Goal: Browse casually

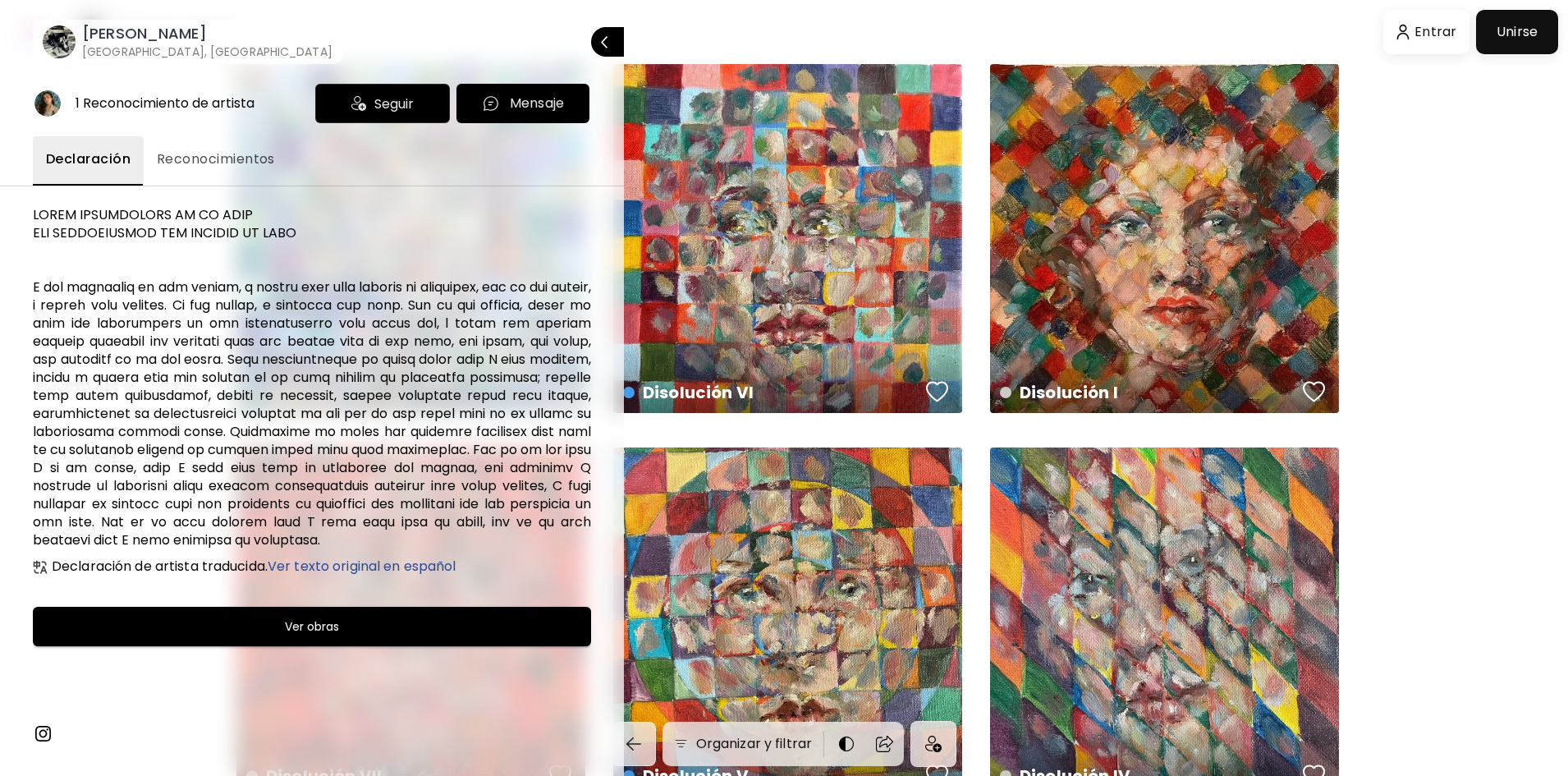
click at [1177, 284] on div at bounding box center [784, 388] width 1568 height 776
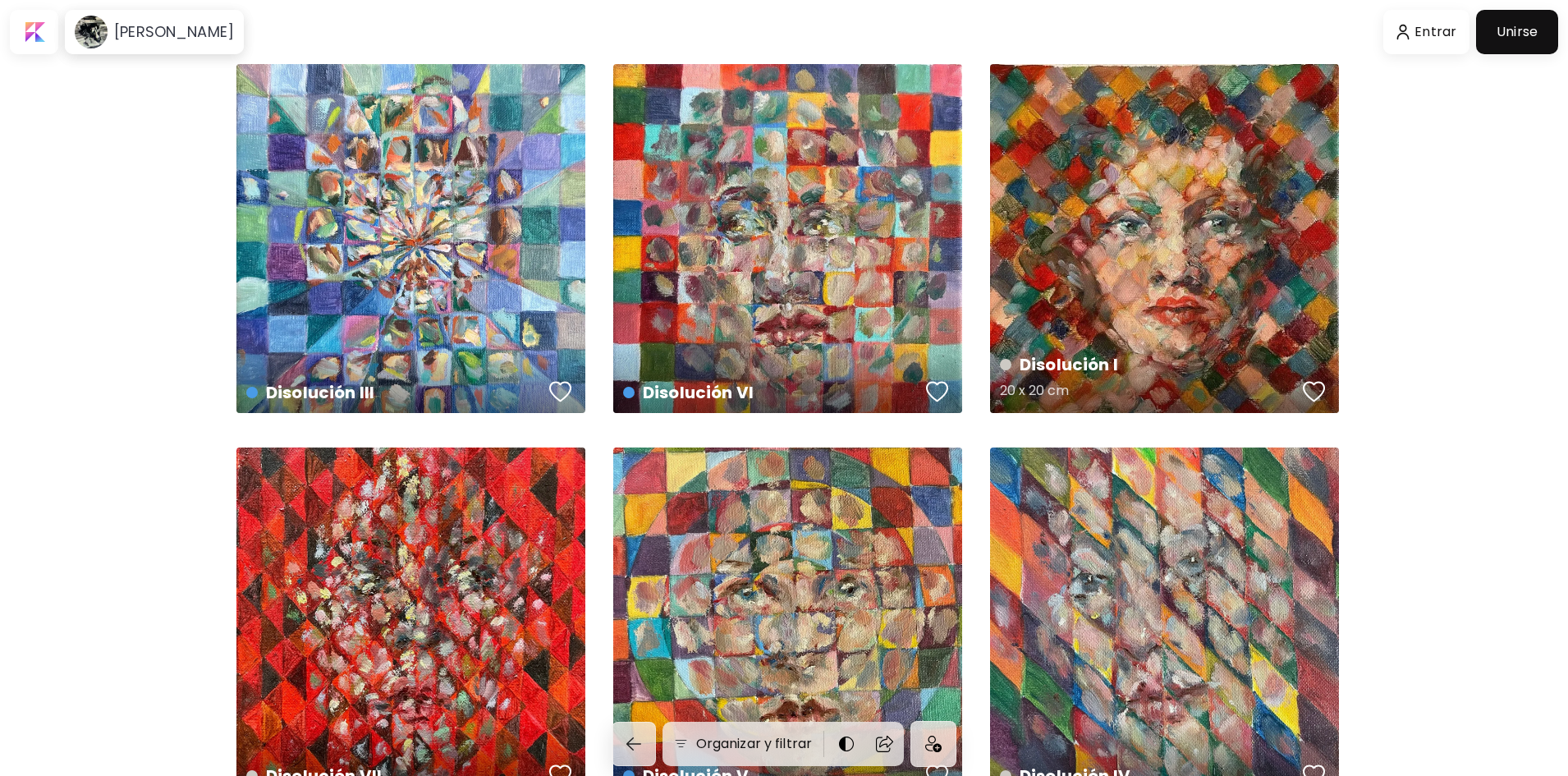
click at [1186, 268] on div "Disolución I 20 x 20 cm" at bounding box center [1165, 238] width 349 height 349
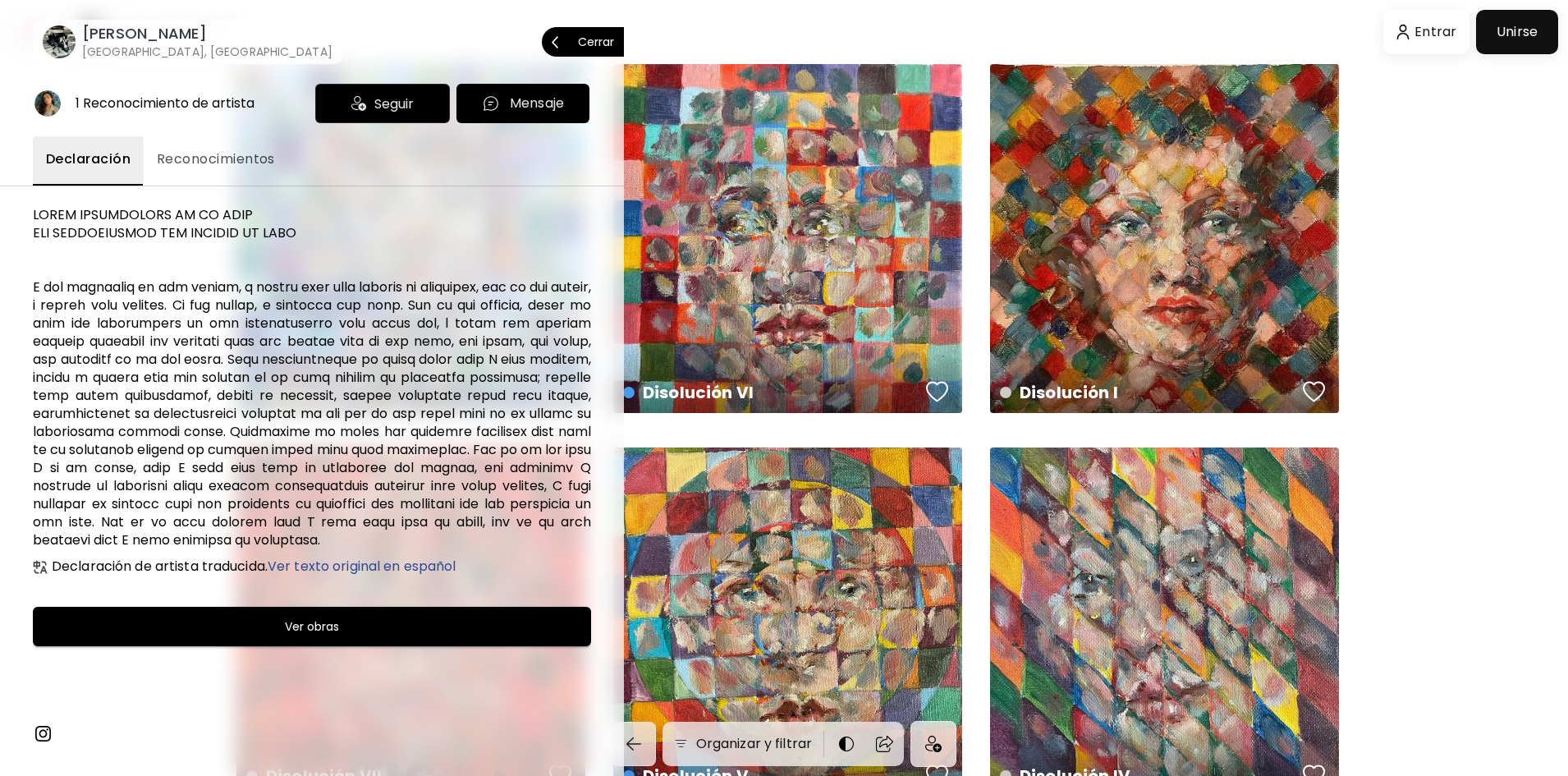
click at [576, 33] on span "Cerrar" at bounding box center [583, 42] width 63 height 34
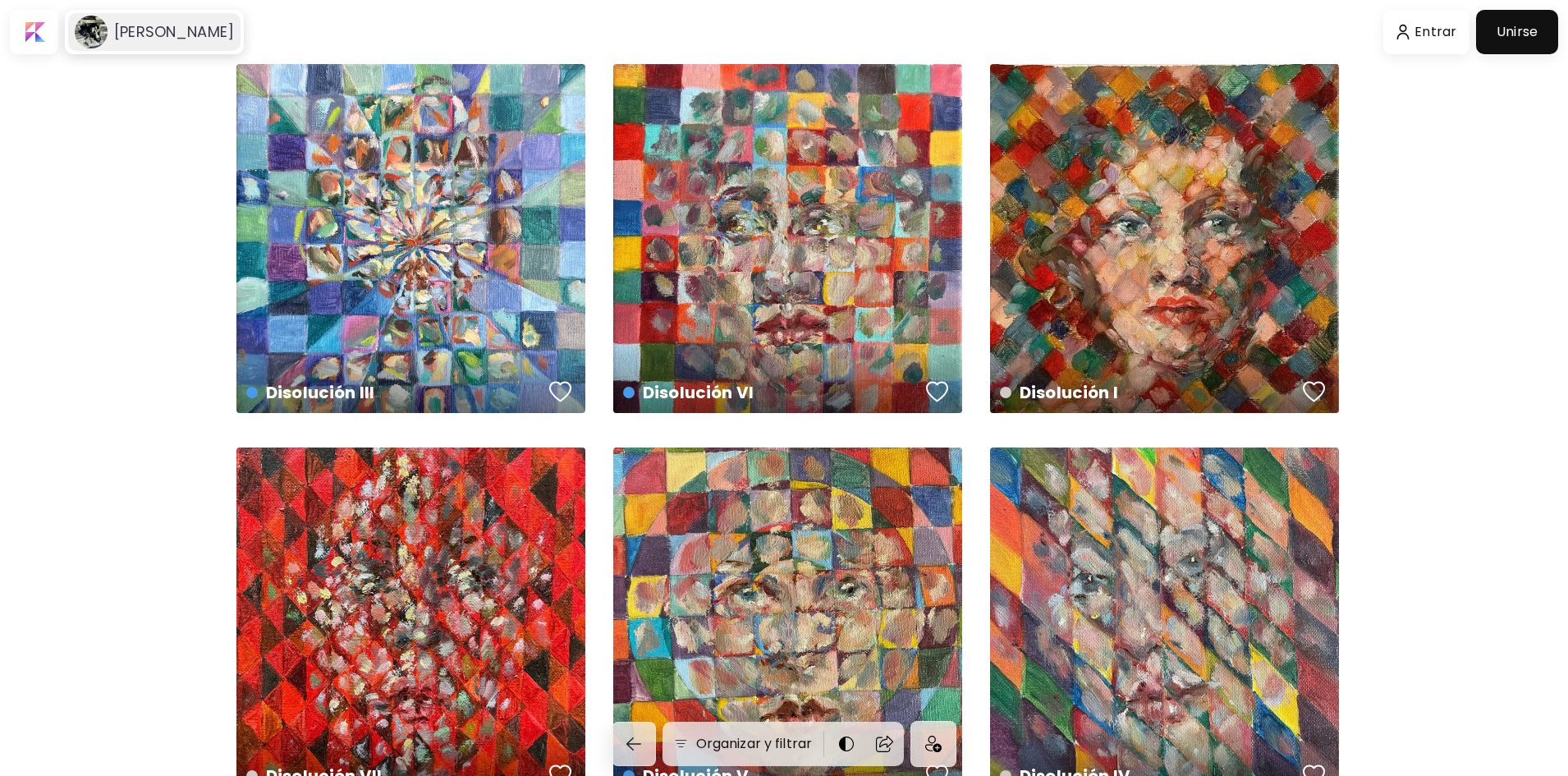
click at [132, 33] on h6 "[PERSON_NAME]" at bounding box center [174, 31] width 120 height 20
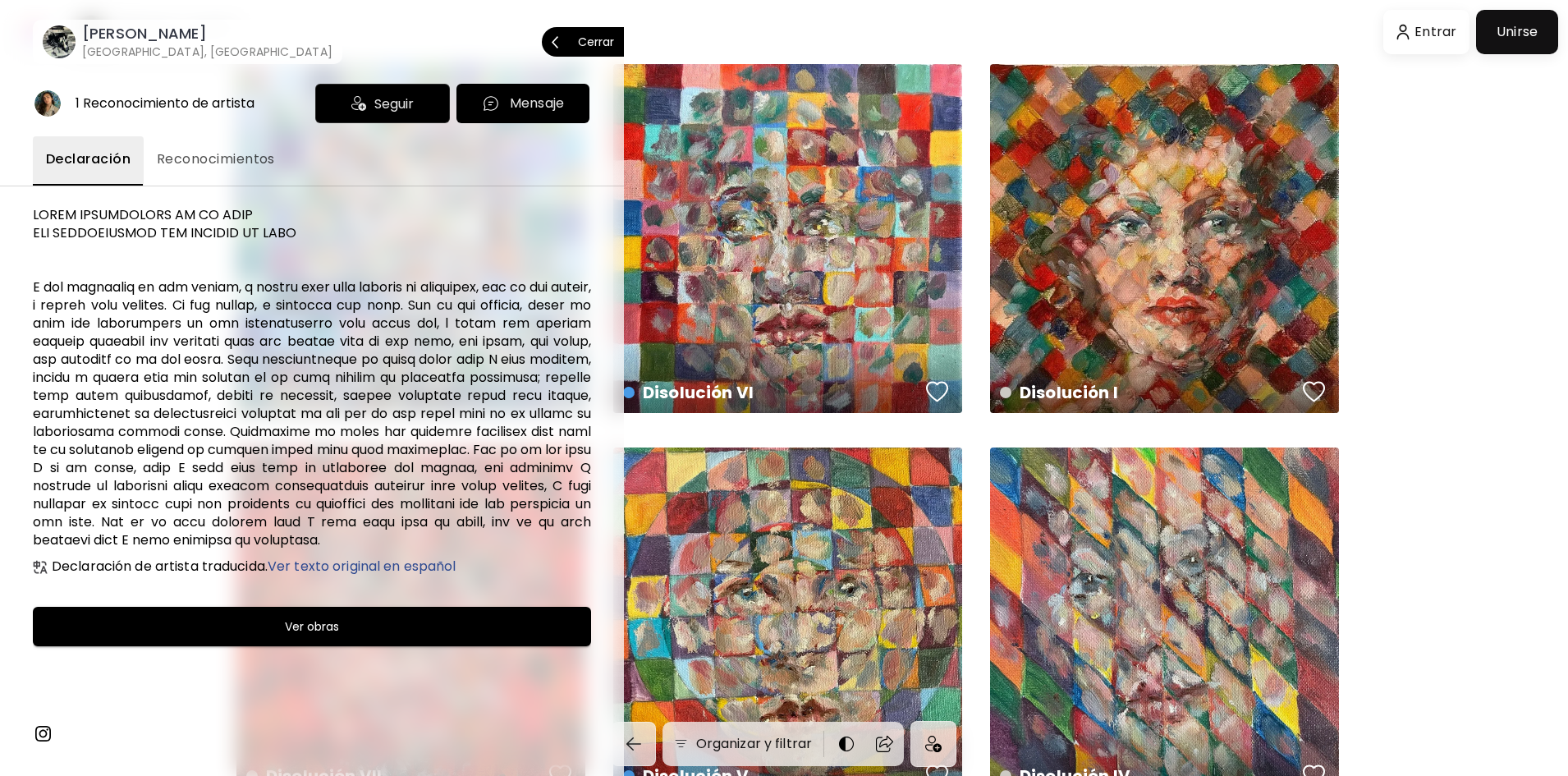
click at [574, 38] on span "Cerrar" at bounding box center [583, 42] width 63 height 34
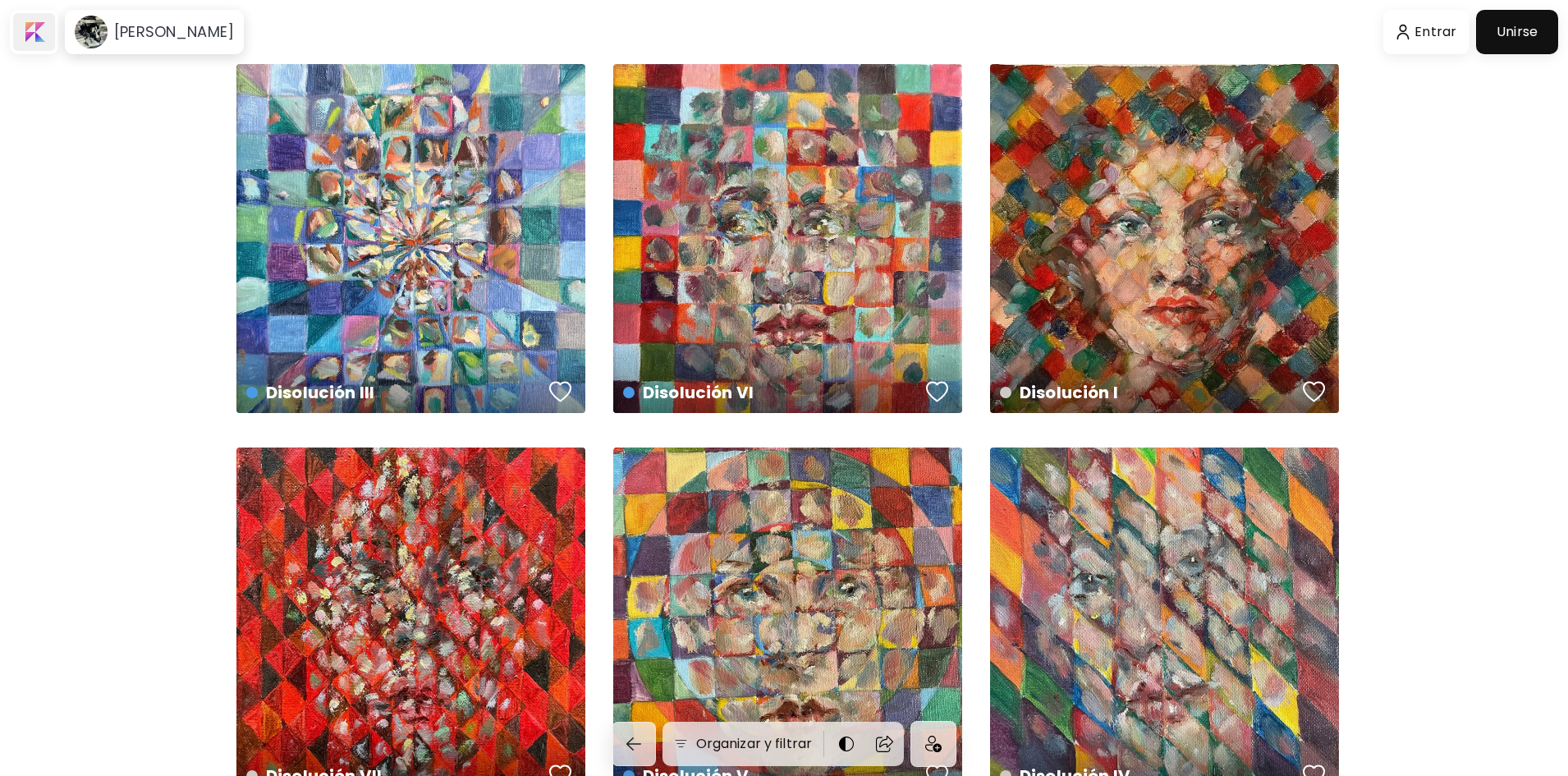
click at [36, 31] on div at bounding box center [34, 32] width 42 height 38
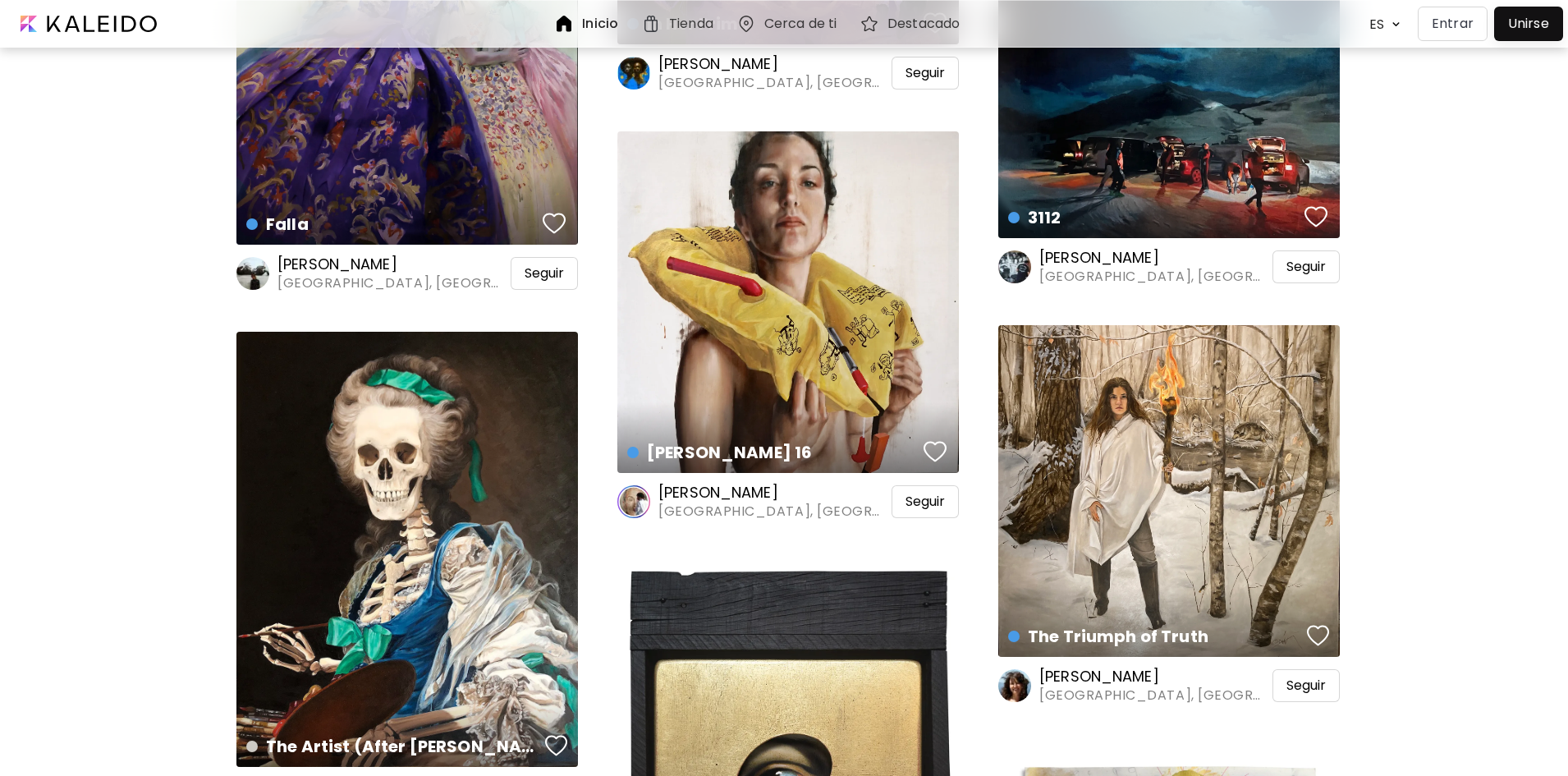
scroll to position [1641, 0]
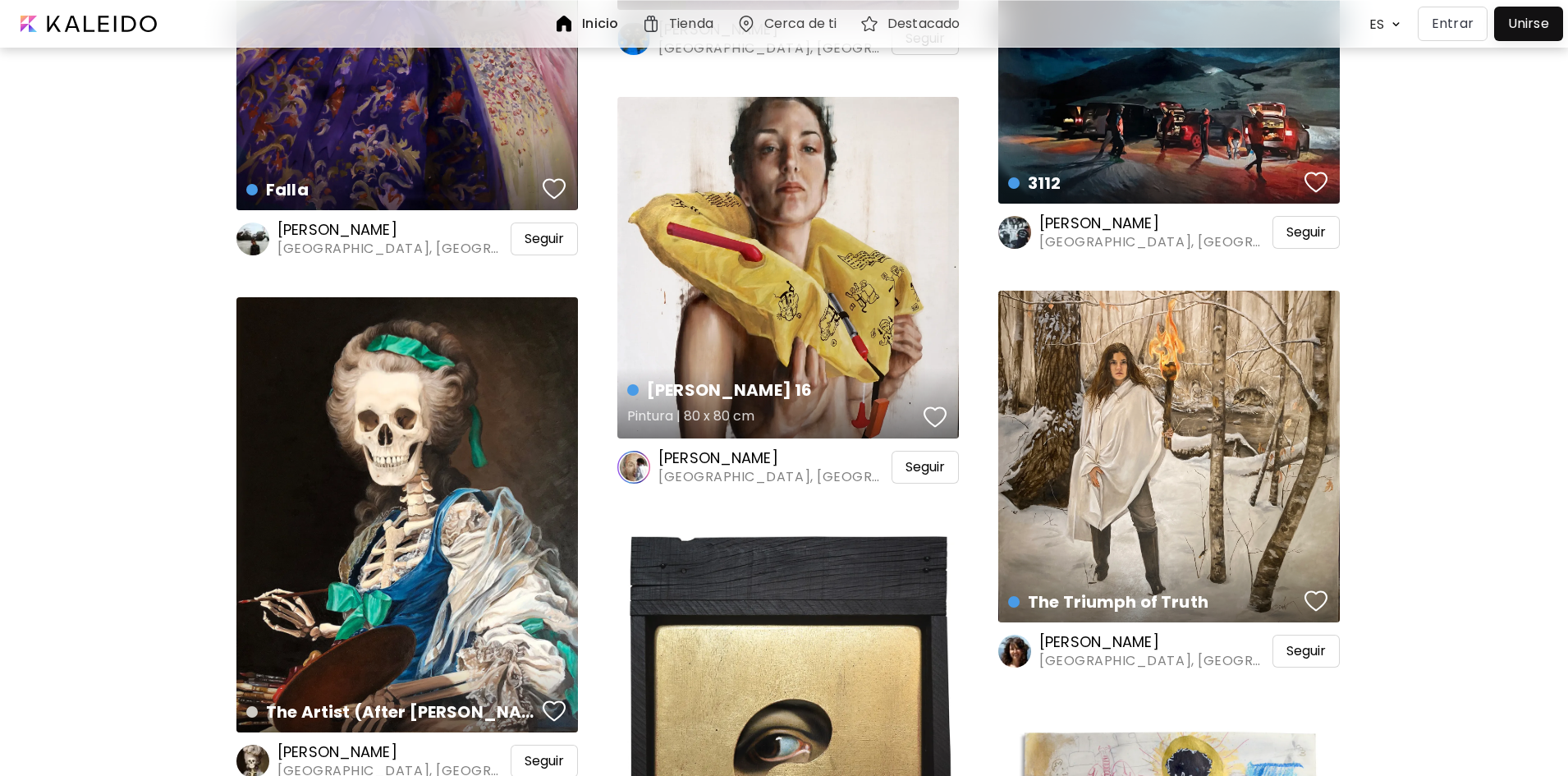
click at [821, 362] on div "[PERSON_NAME] 16 Pintura | 80 x 80 cm" at bounding box center [788, 267] width 342 height 341
